Goal: Navigation & Orientation: Find specific page/section

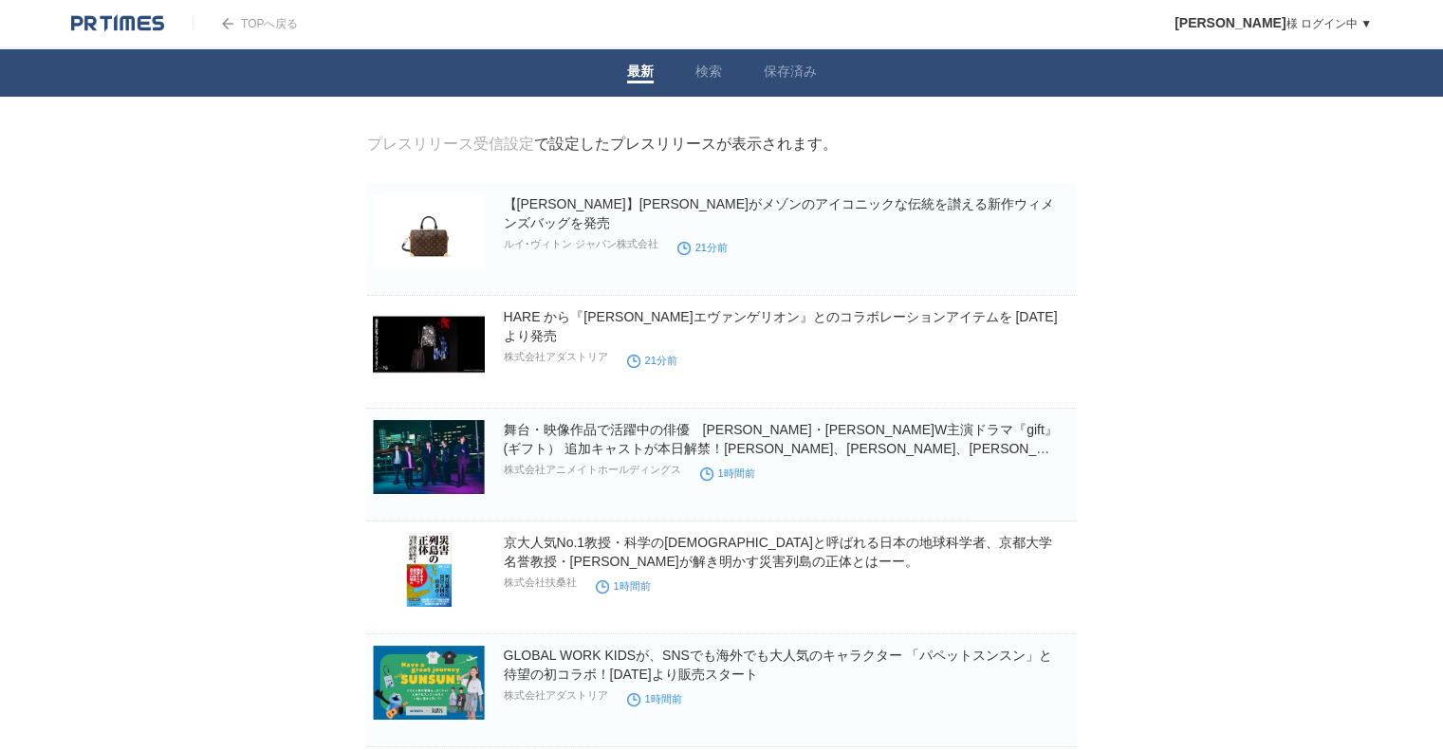
drag, startPoint x: 0, startPoint y: 0, endPoint x: 180, endPoint y: 210, distance: 276.5
